Goal: Navigation & Orientation: Find specific page/section

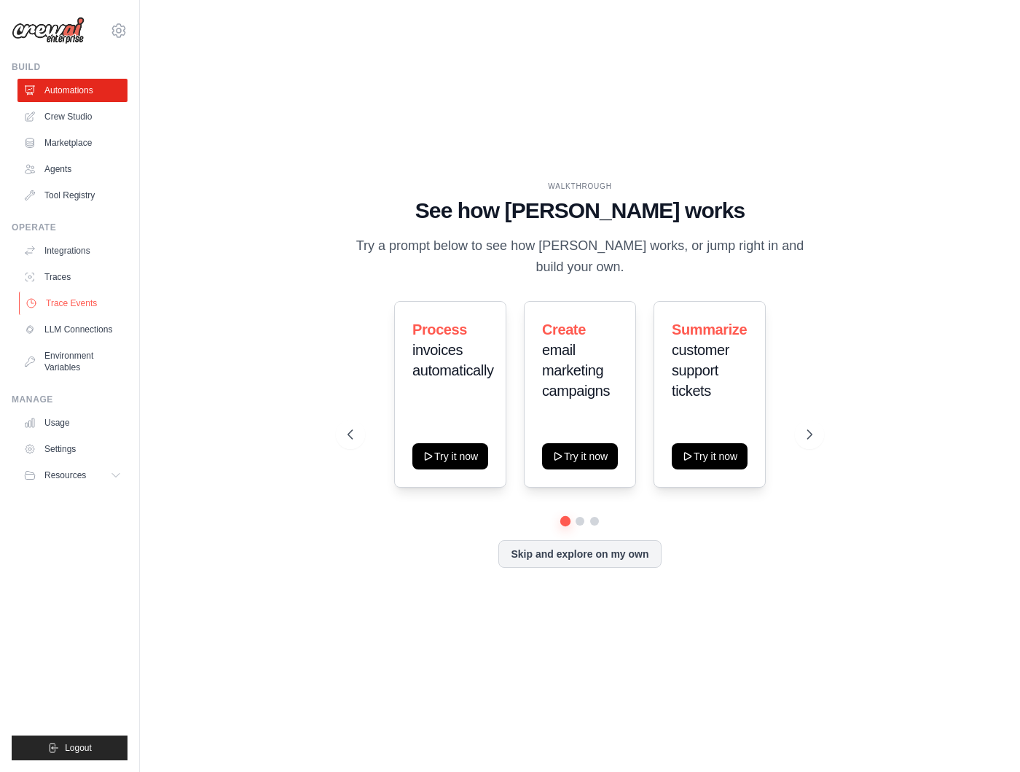
click at [97, 302] on link "Trace Events" at bounding box center [74, 302] width 110 height 23
click at [65, 305] on link "Trace Events" at bounding box center [74, 302] width 110 height 23
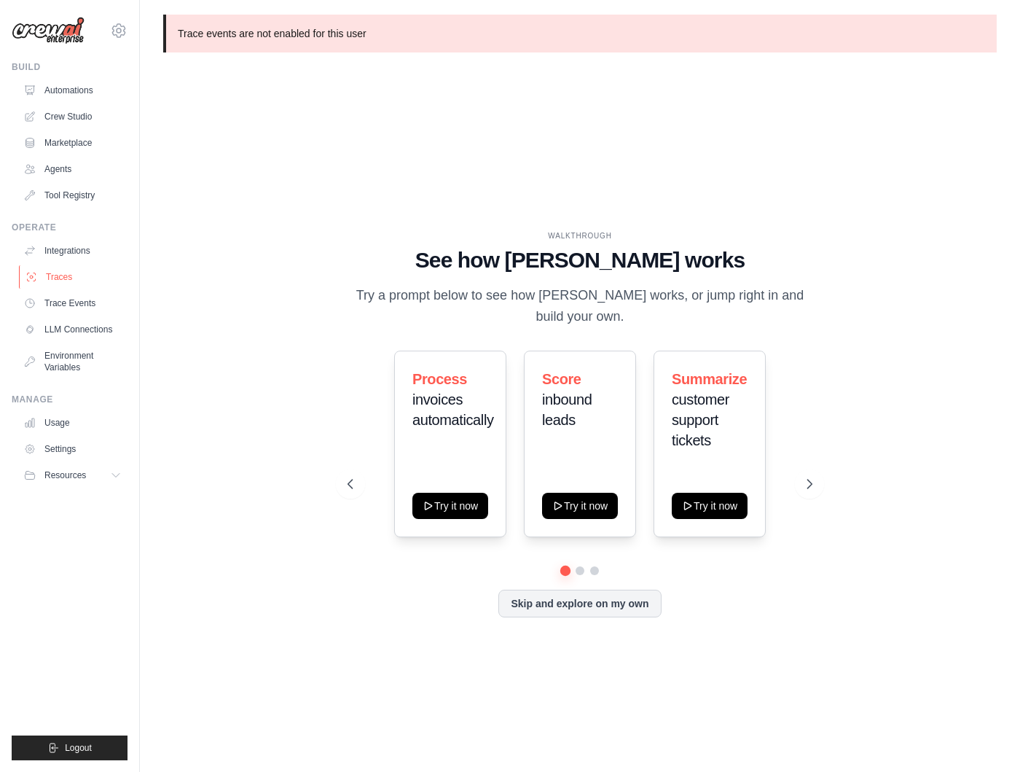
click at [66, 279] on link "Traces" at bounding box center [74, 276] width 110 height 23
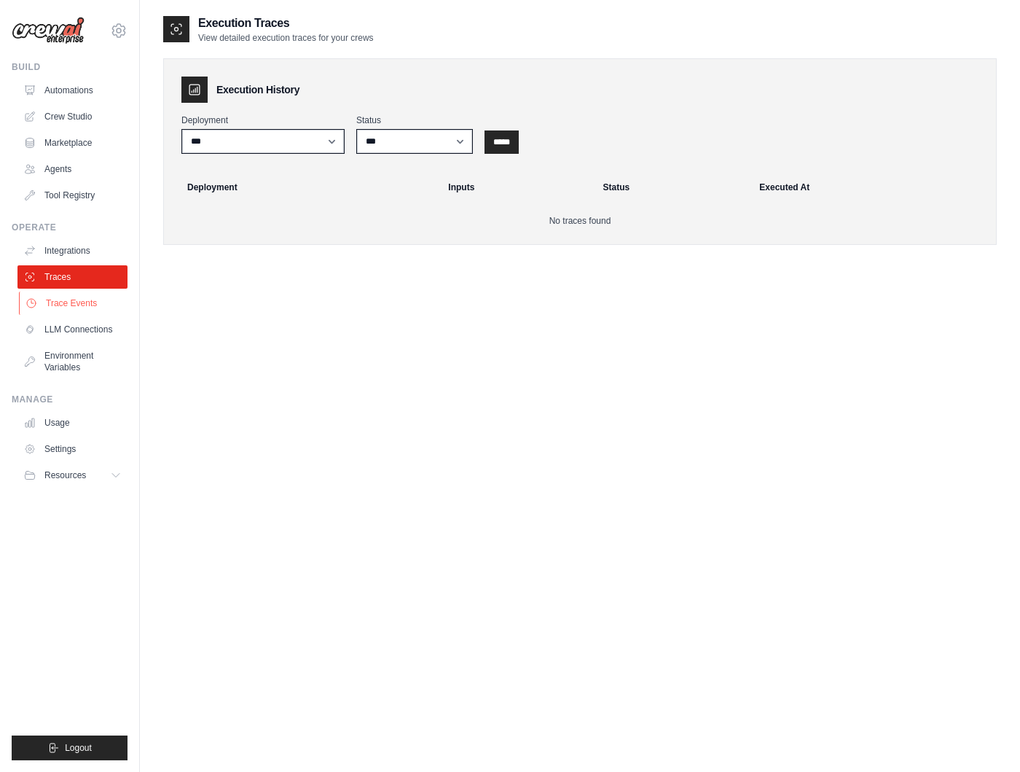
click at [71, 304] on link "Trace Events" at bounding box center [74, 302] width 110 height 23
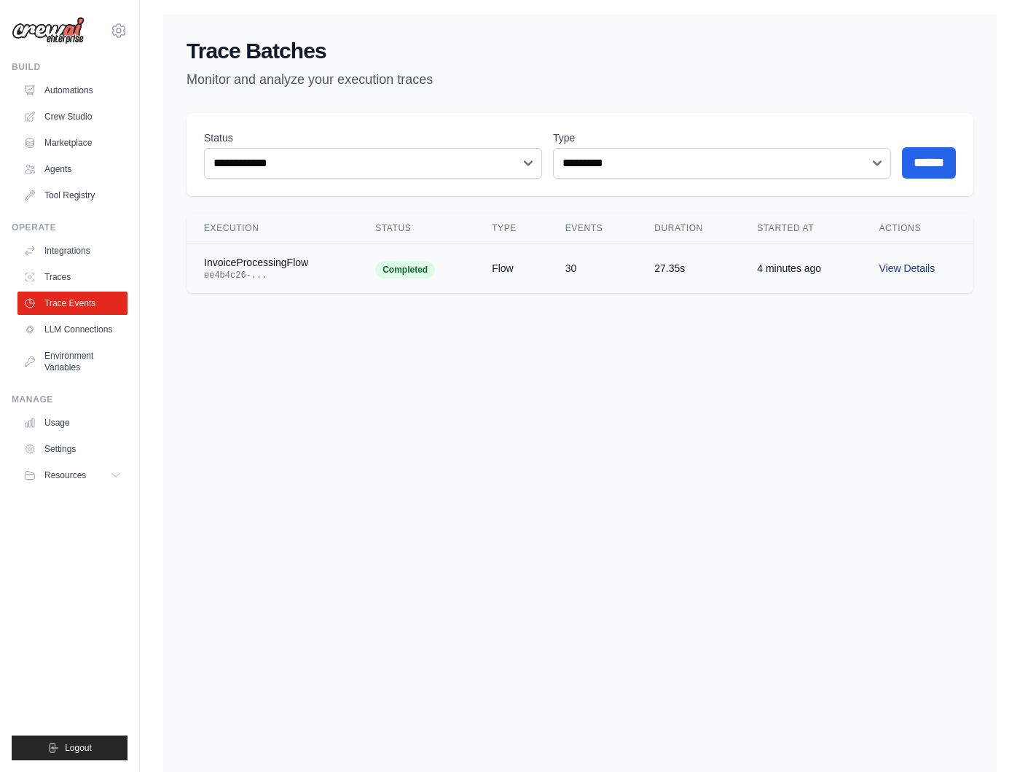
click at [917, 263] on link "View Details" at bounding box center [907, 268] width 56 height 12
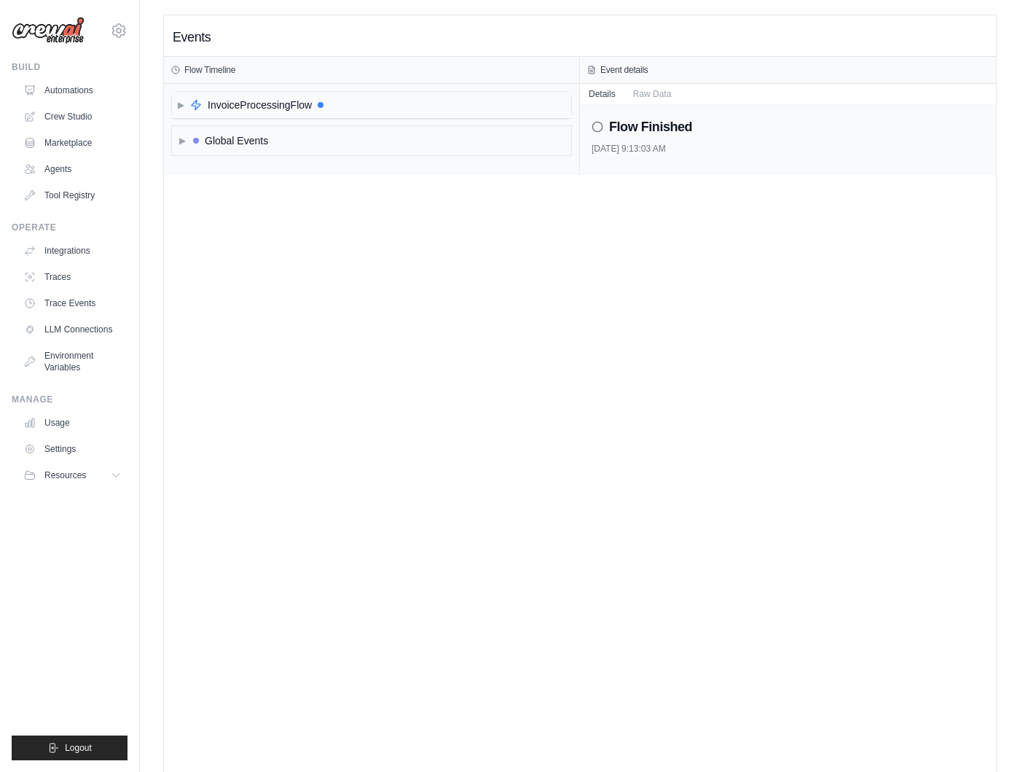
click at [410, 103] on div "▶ InvoiceProcessingFlow" at bounding box center [371, 105] width 399 height 27
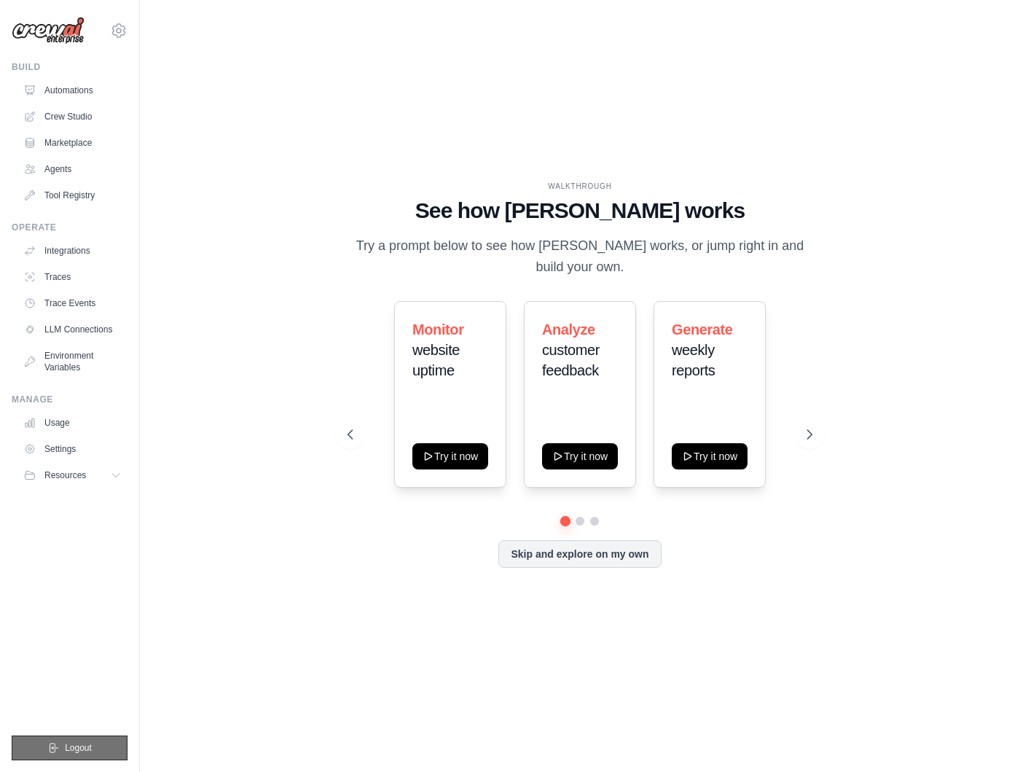
click at [58, 746] on icon "submit" at bounding box center [53, 748] width 12 height 12
